Goal: Transaction & Acquisition: Purchase product/service

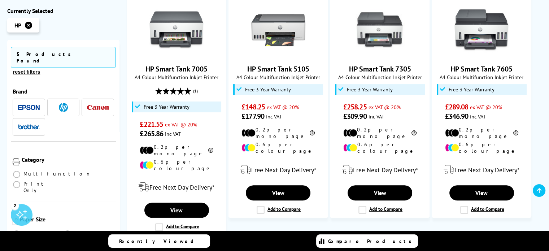
scroll to position [180, 0]
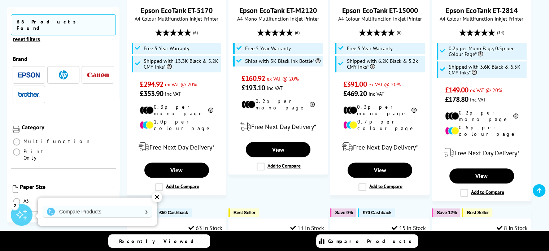
scroll to position [541, 0]
